Goal: Obtain resource: Download file/media

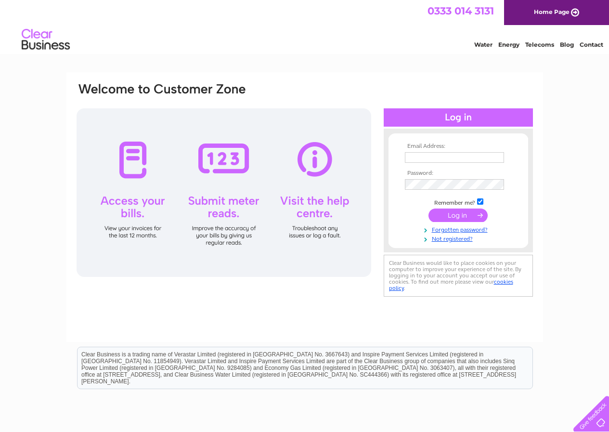
type input "tmcd@btconnect.com"
click at [465, 211] on input "submit" at bounding box center [457, 214] width 59 height 13
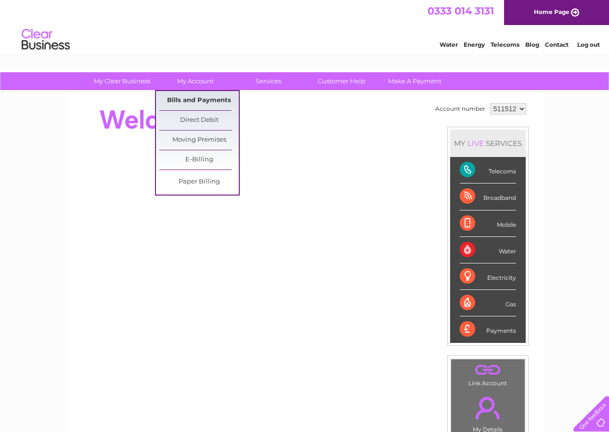
click at [193, 101] on link "Bills and Payments" at bounding box center [198, 100] width 79 height 19
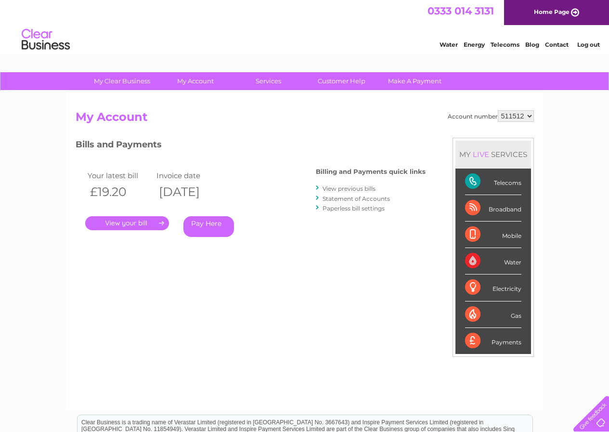
click at [134, 222] on link "." at bounding box center [127, 223] width 84 height 14
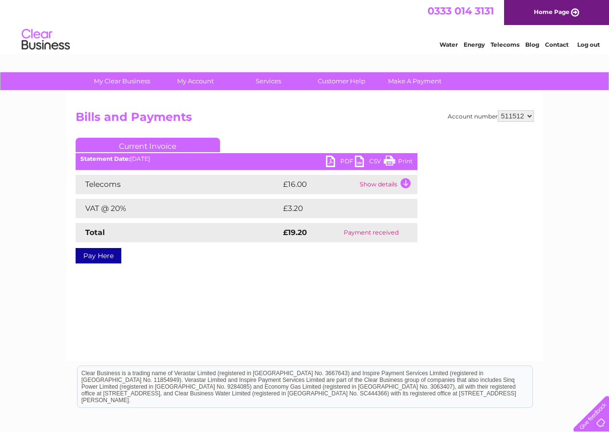
click at [325, 163] on div "PDF CSV Print Statement Date: 09/09/2025" at bounding box center [247, 162] width 342 height 14
click at [327, 161] on link "PDF" at bounding box center [340, 162] width 29 height 14
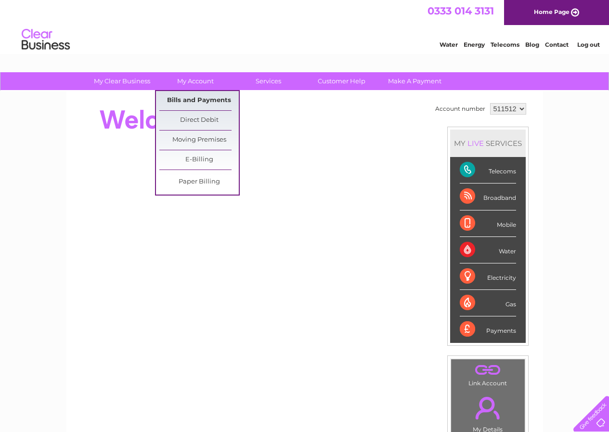
click at [201, 95] on link "Bills and Payments" at bounding box center [198, 100] width 79 height 19
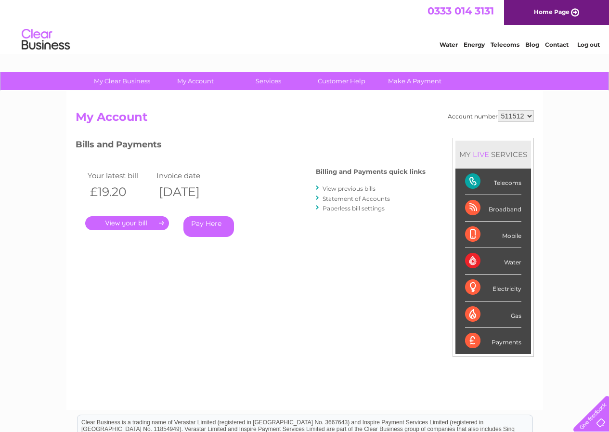
click at [523, 115] on select "511512 905113" at bounding box center [516, 116] width 36 height 12
select select "905113"
click at [498, 110] on select "511512 905113" at bounding box center [516, 116] width 36 height 12
click at [134, 223] on link "." at bounding box center [127, 223] width 84 height 14
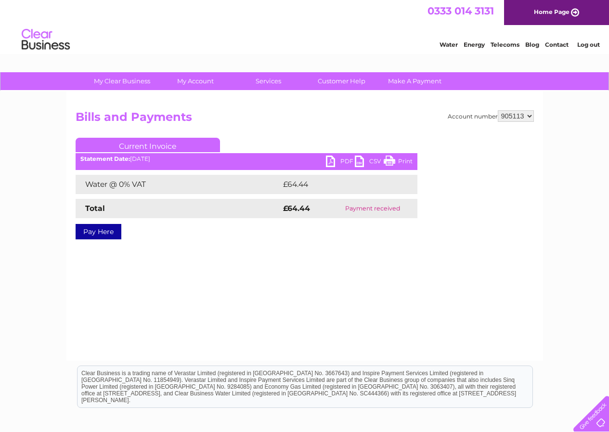
click at [328, 160] on link "PDF" at bounding box center [340, 162] width 29 height 14
